Goal: Task Accomplishment & Management: Use online tool/utility

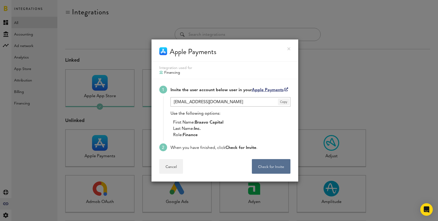
click at [284, 104] on span "Copy" at bounding box center [283, 101] width 11 height 7
click at [282, 89] on link "Apple Payments" at bounding box center [270, 90] width 36 height 4
click at [204, 122] on span "Braavo Capital" at bounding box center [209, 122] width 29 height 4
drag, startPoint x: 204, startPoint y: 122, endPoint x: 211, endPoint y: 122, distance: 7.0
click at [211, 122] on span "Braavo Capital" at bounding box center [209, 122] width 29 height 4
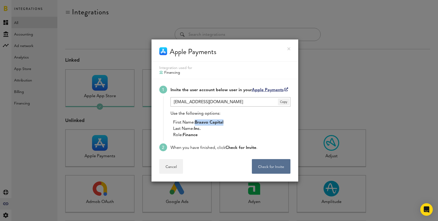
copy span "Braavo Capital"
click at [197, 129] on span "Inc." at bounding box center [197, 128] width 7 height 4
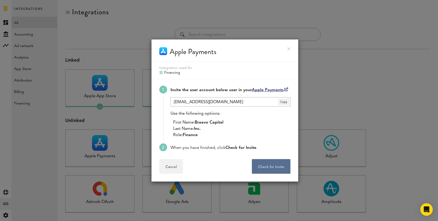
click at [203, 128] on li "Last Name: Inc." at bounding box center [231, 128] width 117 height 6
drag, startPoint x: 203, startPoint y: 128, endPoint x: 196, endPoint y: 128, distance: 6.8
click at [196, 128] on li "Last Name: Inc." at bounding box center [231, 128] width 117 height 6
copy li "Inc."
click at [193, 136] on span "Finance" at bounding box center [190, 135] width 15 height 4
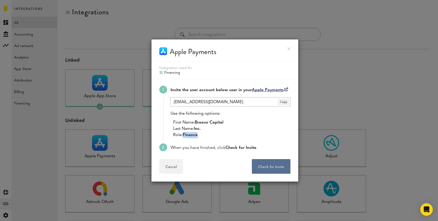
click at [193, 136] on span "Finance" at bounding box center [190, 135] width 15 height 4
